Goal: Information Seeking & Learning: Learn about a topic

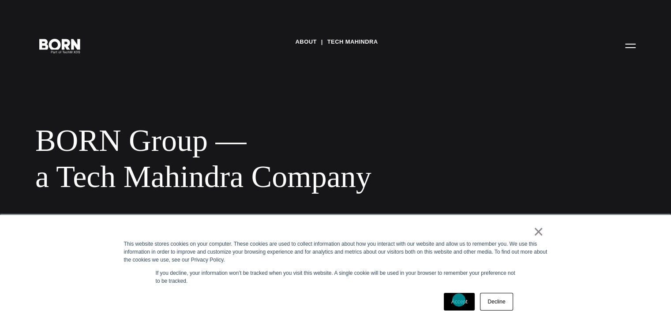
click at [459, 300] on link "Accept" at bounding box center [459, 302] width 31 height 18
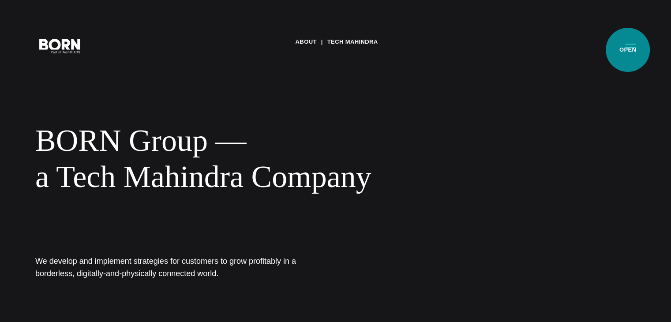
click at [627, 50] on button "Primary Menu" at bounding box center [629, 45] width 21 height 19
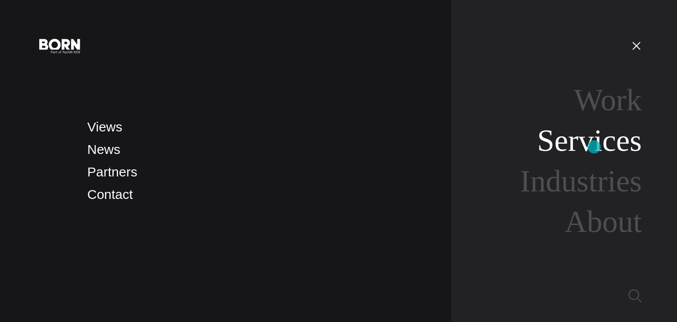
click at [594, 147] on link "Services" at bounding box center [589, 140] width 104 height 34
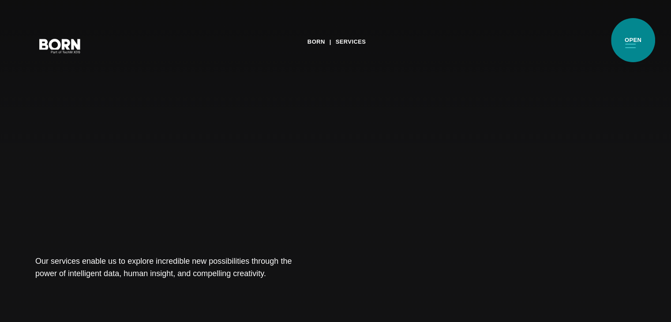
click at [633, 40] on button "Primary Menu" at bounding box center [629, 45] width 21 height 19
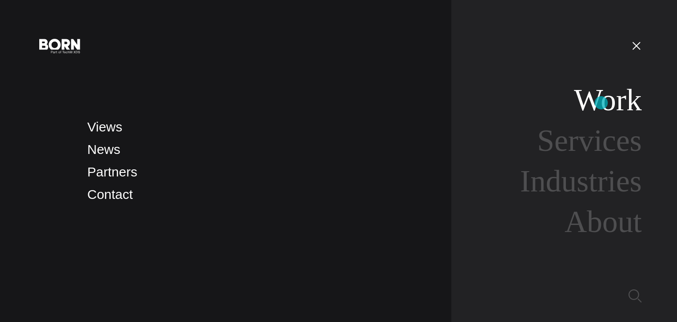
click at [601, 103] on link "Work" at bounding box center [608, 100] width 68 height 34
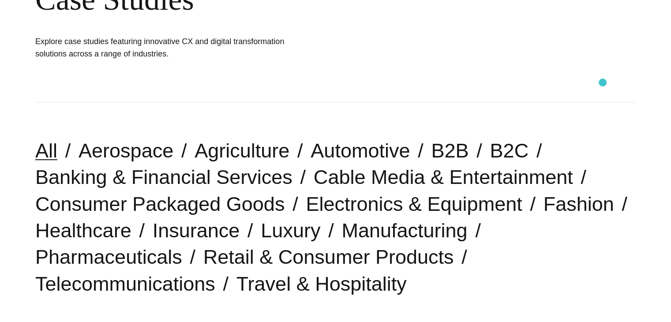
scroll to position [134, 0]
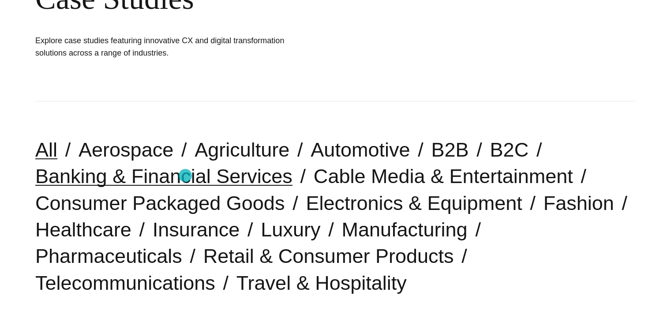
click at [185, 175] on link "Banking & Financial Services" at bounding box center [163, 176] width 257 height 22
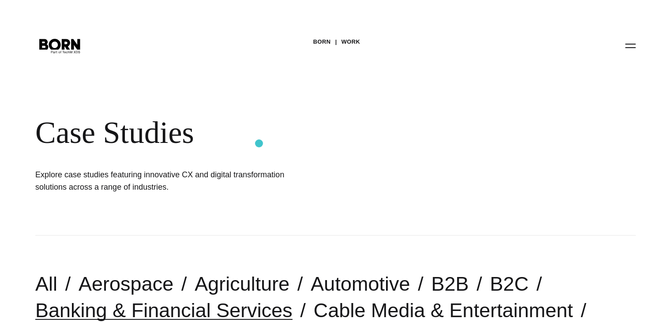
scroll to position [5, 0]
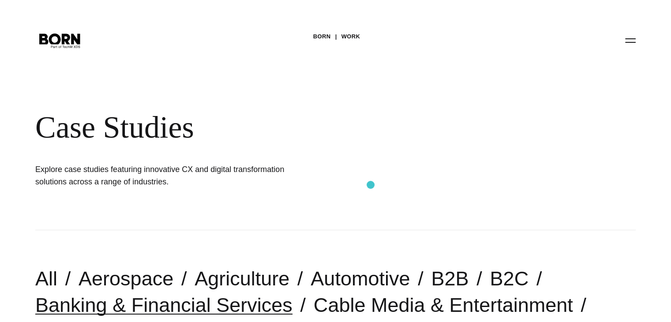
click at [370, 185] on div "BORN Work Case Studies Explore case studies featuring innovative CX and digital…" at bounding box center [335, 112] width 671 height 235
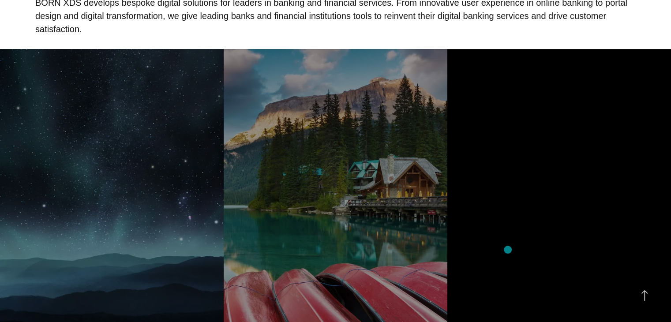
scroll to position [493, 0]
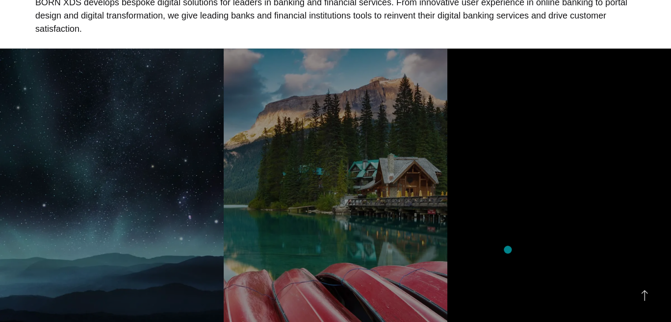
click at [507, 249] on section "Northern Arc Capital A Complete User Portal Transformation BORN was approached …" at bounding box center [335, 224] width 671 height 352
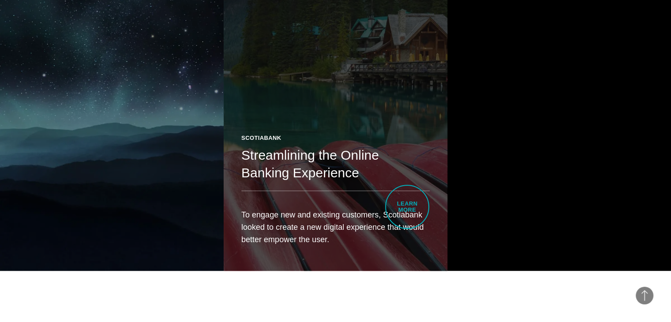
scroll to position [630, 0]
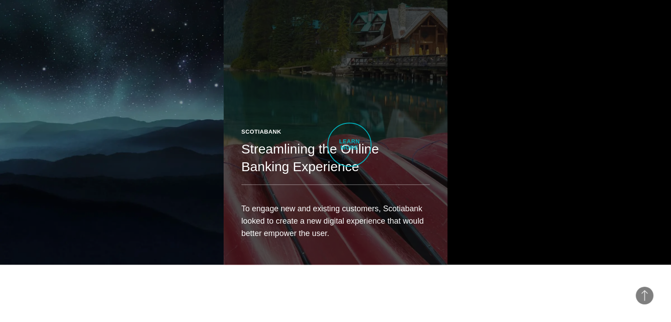
click at [348, 143] on h2 "Streamlining the Online Banking Experience" at bounding box center [335, 157] width 188 height 35
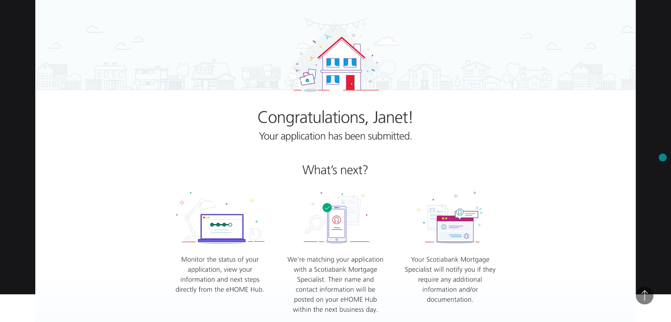
scroll to position [563, 0]
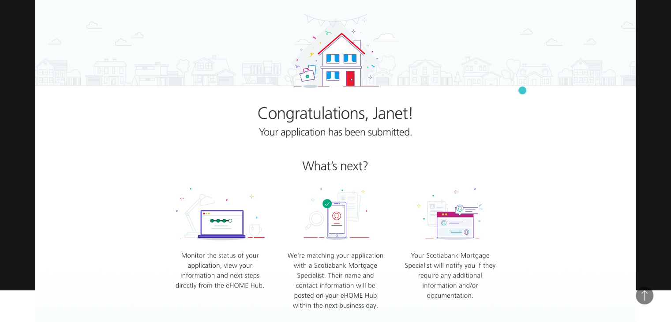
click at [522, 90] on img at bounding box center [335, 134] width 600 height 392
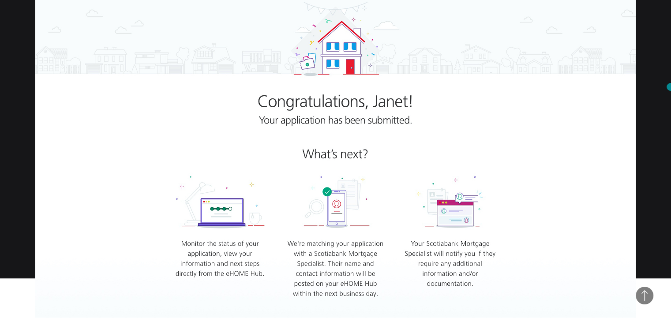
scroll to position [579, 0]
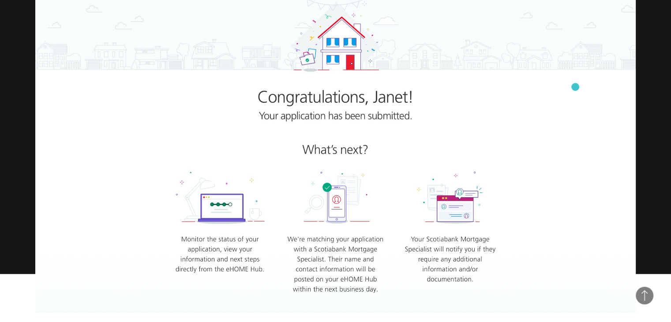
click at [575, 87] on img at bounding box center [335, 118] width 600 height 392
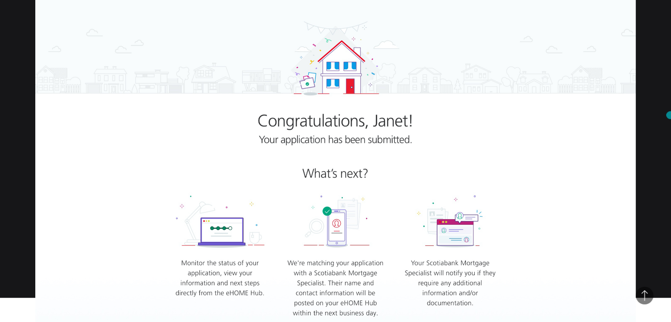
scroll to position [564, 0]
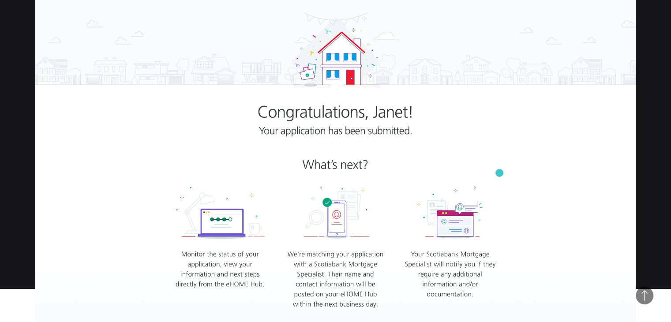
click at [499, 173] on img at bounding box center [335, 133] width 600 height 392
click at [378, 163] on img at bounding box center [335, 133] width 600 height 392
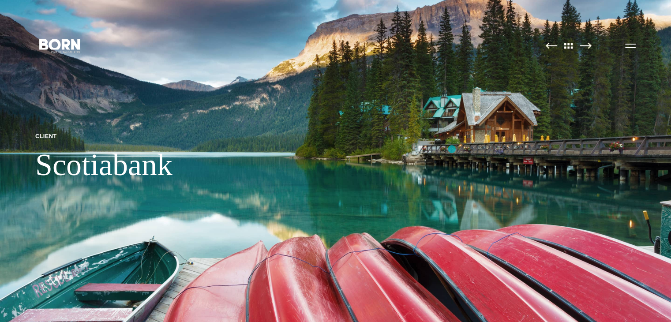
scroll to position [0, 0]
click at [451, 149] on img at bounding box center [335, 161] width 671 height 322
click at [645, 37] on img at bounding box center [335, 161] width 671 height 322
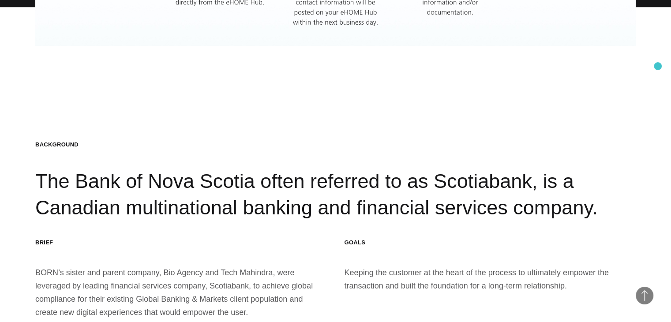
scroll to position [847, 0]
click at [657, 75] on section "Background The Bank of [GEOGRAPHIC_DATA] often referred to as Scotiabank, is a …" at bounding box center [335, 229] width 671 height 322
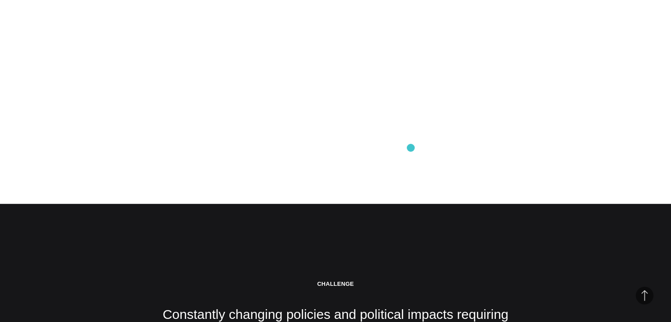
scroll to position [1420, 0]
